Goal: Information Seeking & Learning: Learn about a topic

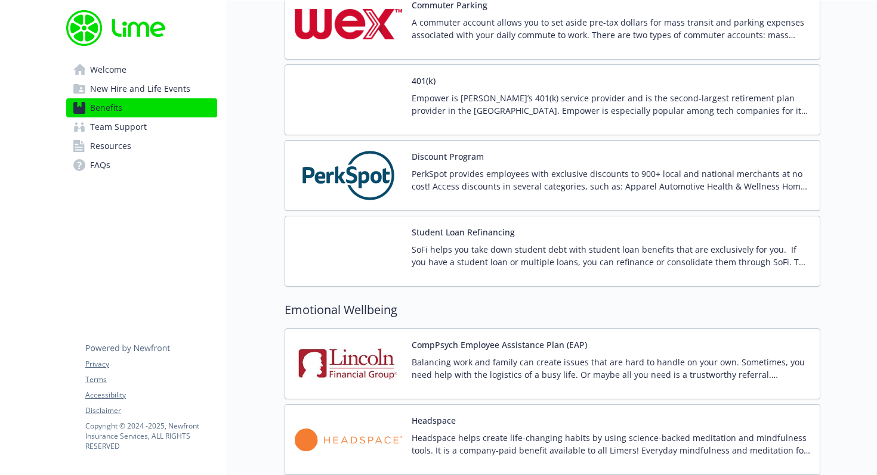
scroll to position [1933, 0]
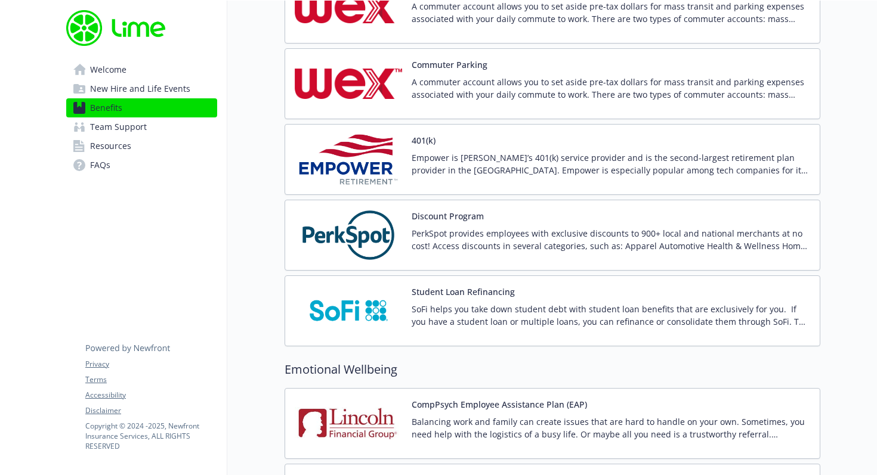
click at [366, 227] on img at bounding box center [348, 235] width 107 height 51
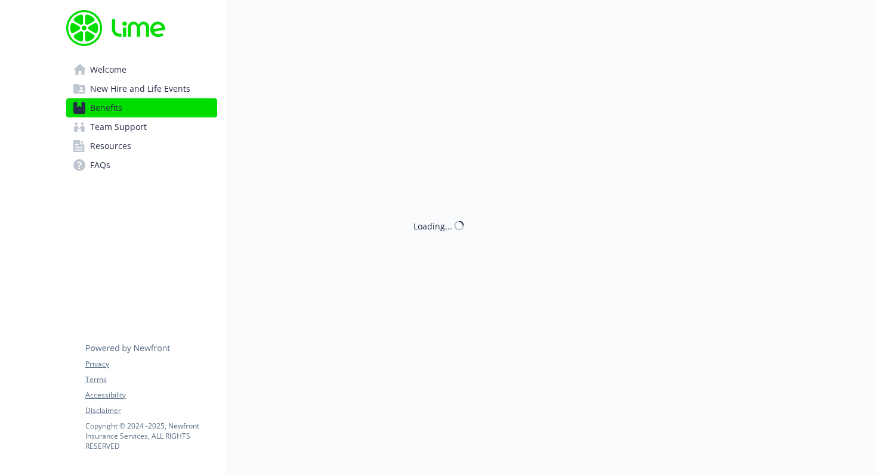
scroll to position [1933, 0]
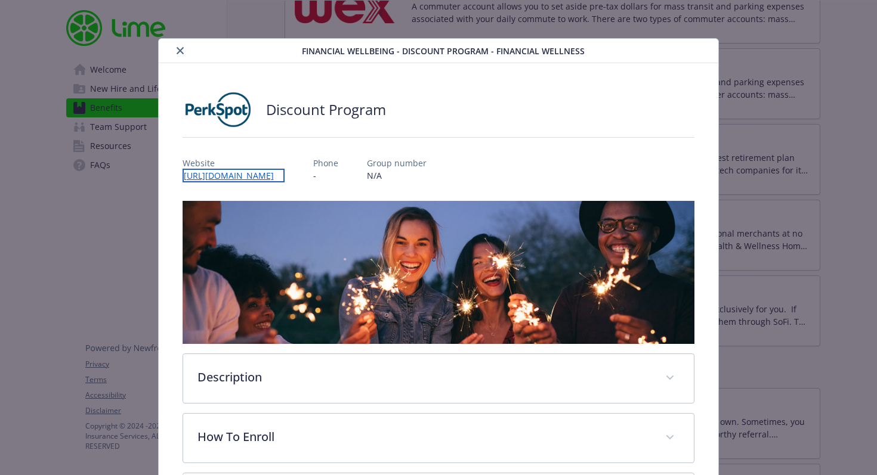
click at [266, 176] on link "[URL][DOMAIN_NAME]" at bounding box center [233, 176] width 102 height 14
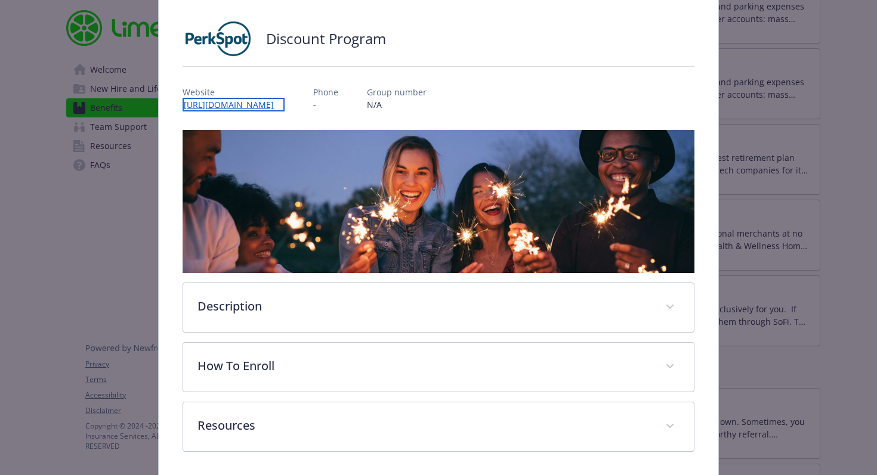
scroll to position [113, 0]
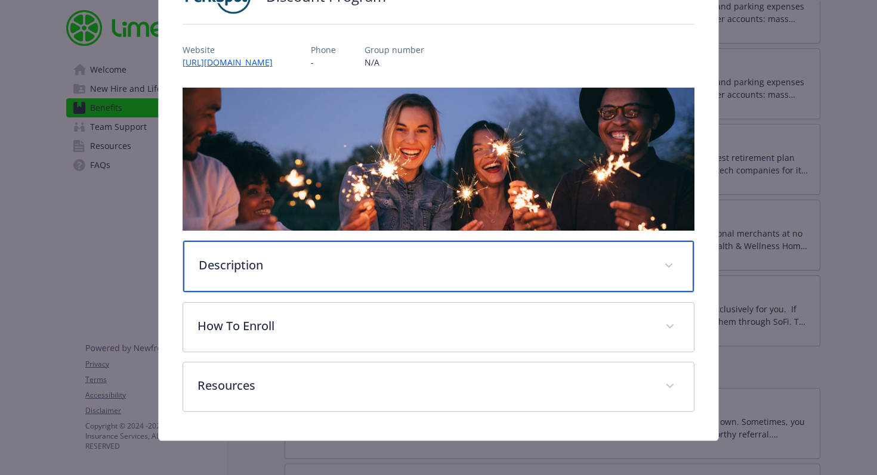
click at [236, 278] on div "Description" at bounding box center [438, 266] width 511 height 51
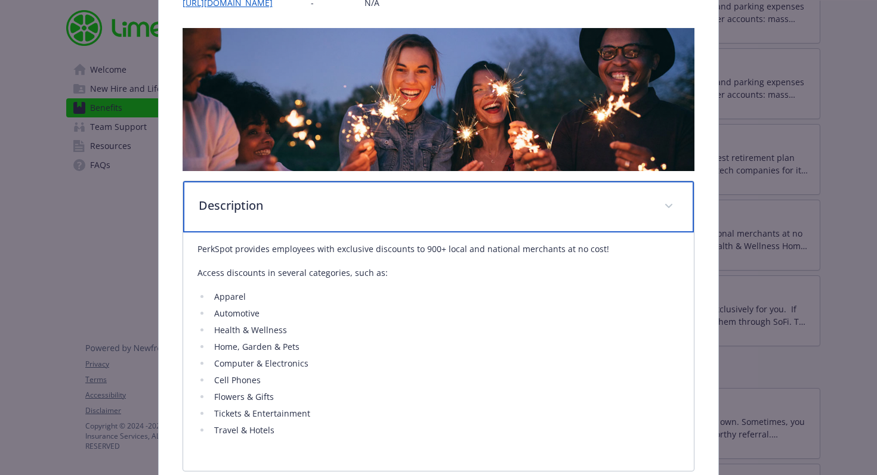
scroll to position [354, 0]
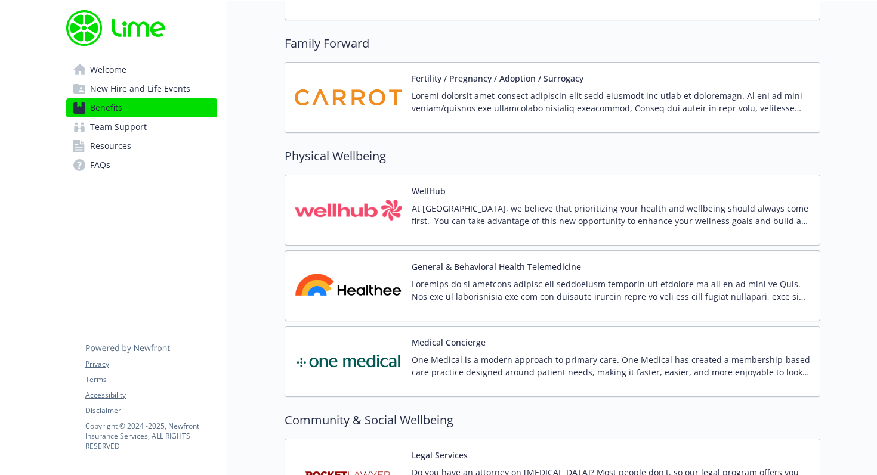
scroll to position [2653, 0]
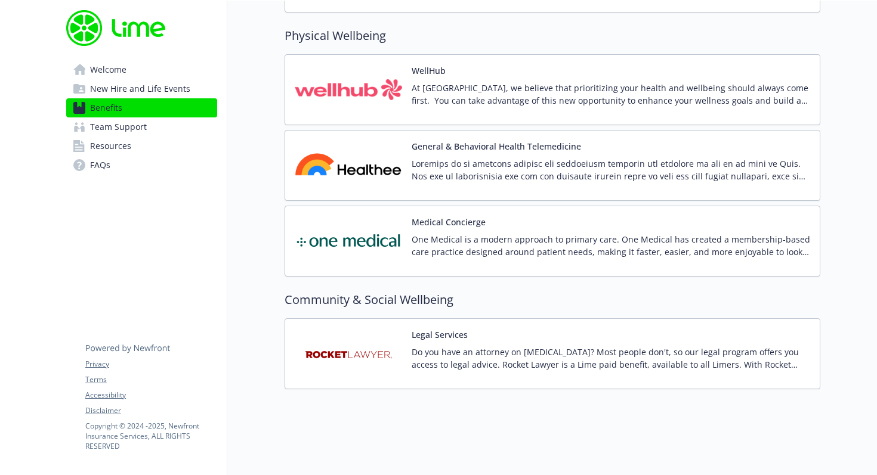
click at [348, 163] on img at bounding box center [348, 165] width 107 height 51
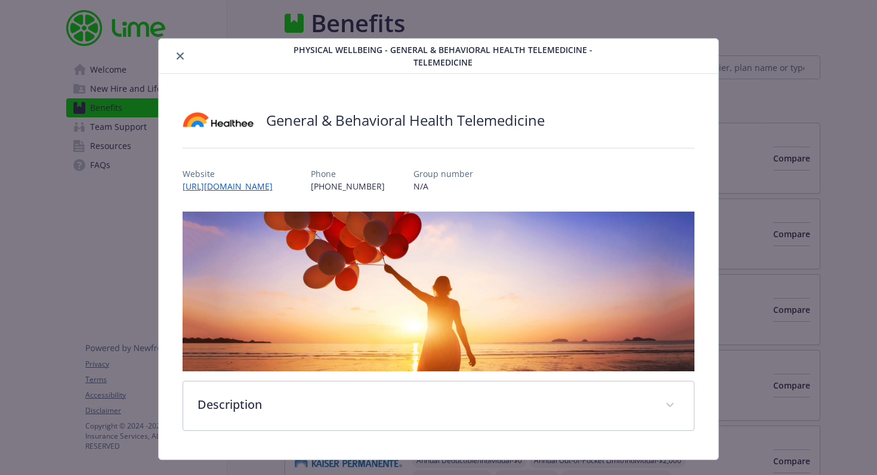
scroll to position [2653, 0]
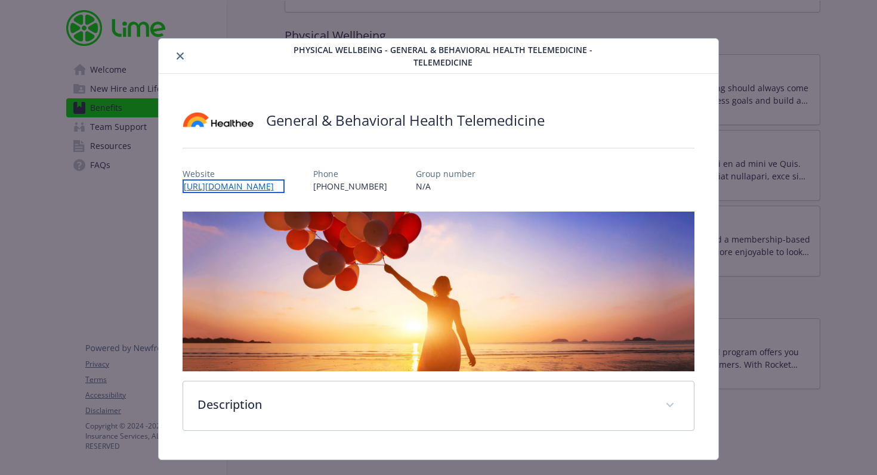
click at [249, 187] on link "[URL][DOMAIN_NAME]" at bounding box center [233, 186] width 102 height 14
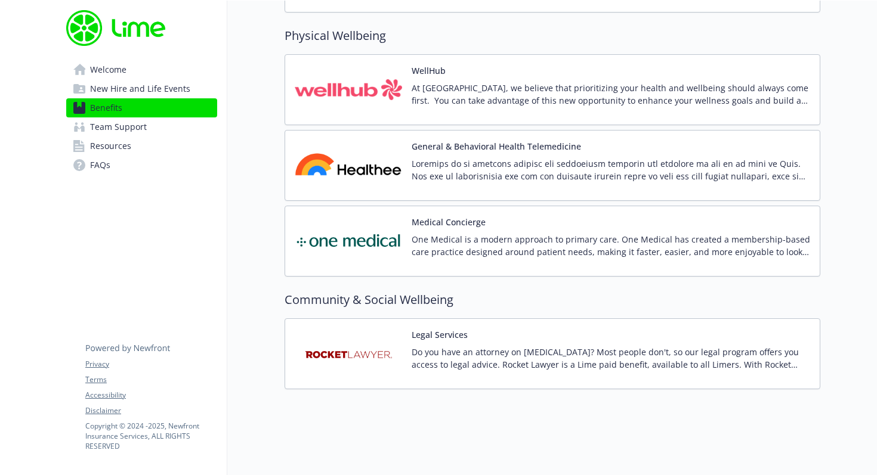
click at [364, 82] on img at bounding box center [348, 89] width 107 height 51
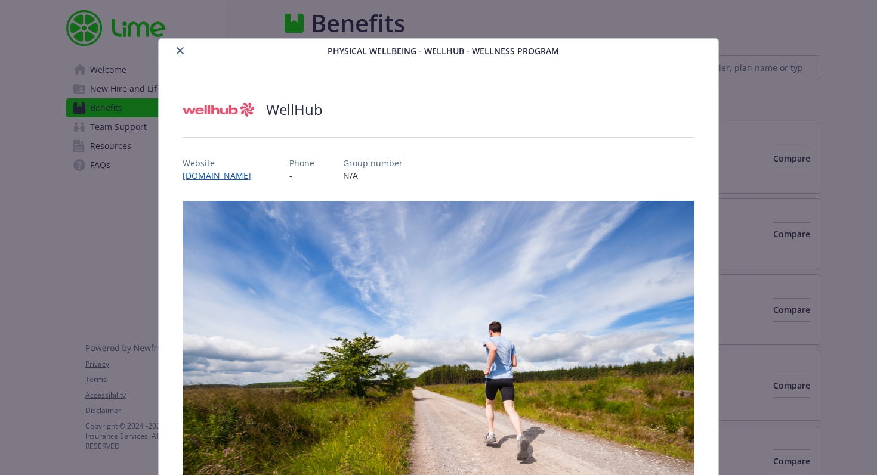
scroll to position [2653, 0]
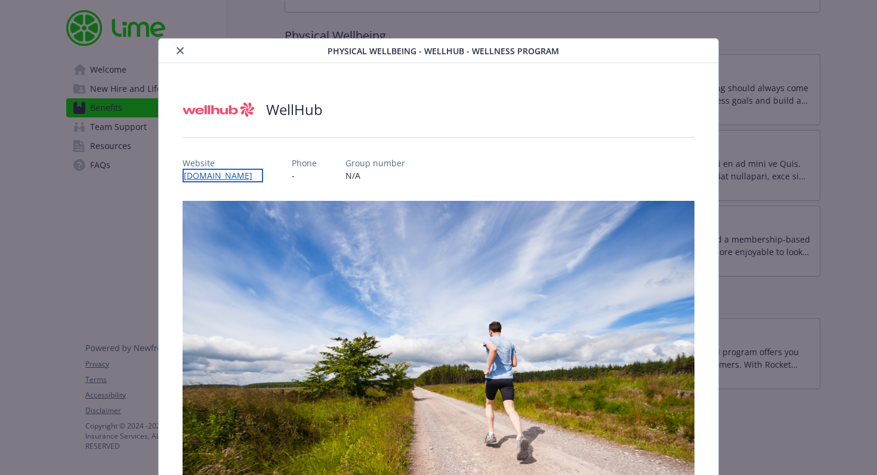
click at [246, 173] on link "[DOMAIN_NAME]" at bounding box center [222, 176] width 80 height 14
